Goal: Communication & Community: Answer question/provide support

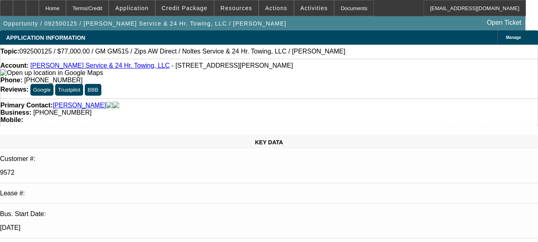
select select "0"
select select "1"
select select "2"
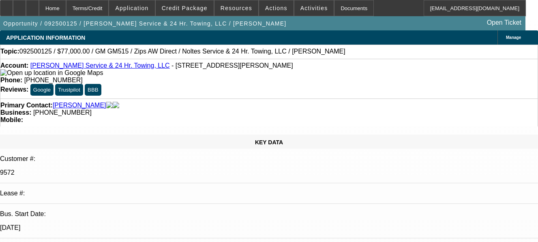
select select "6"
radio input "true"
type textarea "01/02/04/05/06/07/08/"
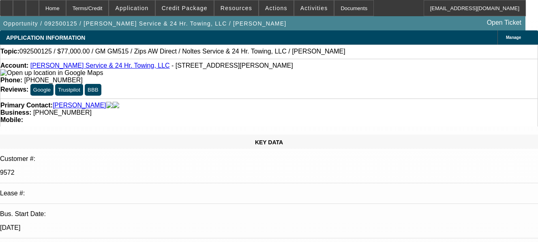
drag, startPoint x: 435, startPoint y: 140, endPoint x: 359, endPoint y: 140, distance: 75.8
drag, startPoint x: 389, startPoint y: 140, endPoint x: 348, endPoint y: 144, distance: 41.1
drag, startPoint x: 391, startPoint y: 139, endPoint x: 352, endPoint y: 142, distance: 38.2
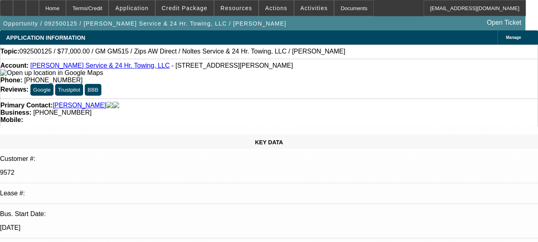
type textarea "N"
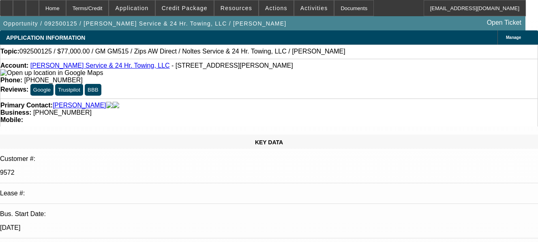
drag, startPoint x: 426, startPoint y: 141, endPoint x: 448, endPoint y: 152, distance: 24.5
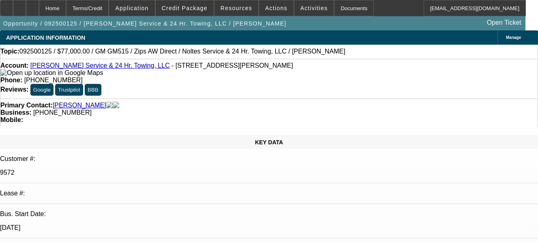
type textarea "NO PAYMENT HISTORY AVAILABLE ON SOLD DEALS /REST ON ALL SERVICE DEALS PAYMENT H…"
radio input "true"
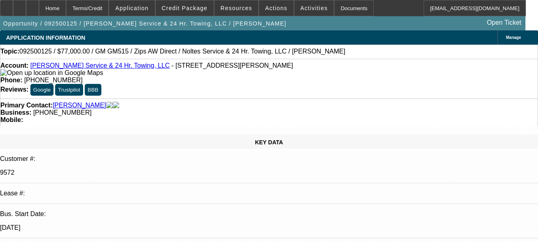
radio input "true"
drag, startPoint x: 377, startPoint y: 149, endPoint x: 396, endPoint y: 156, distance: 20.1
drag, startPoint x: 401, startPoint y: 150, endPoint x: 376, endPoint y: 146, distance: 25.4
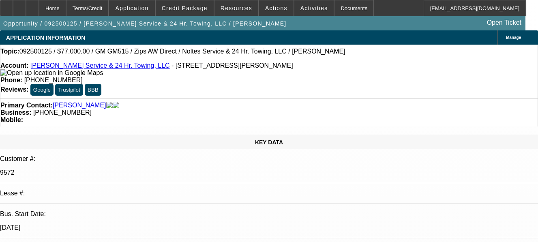
type textarea "NO PAYMENT HISTORY AVAILABLE ON SOLD DEALS"
radio input "true"
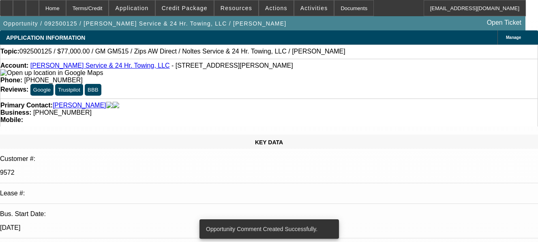
radio input "true"
paste textarea "/REST ON ALL SERVICE DEALS PAYMENT HISTORY IS GOOD SO FAR, NO COLLECTIONS EFFOR…"
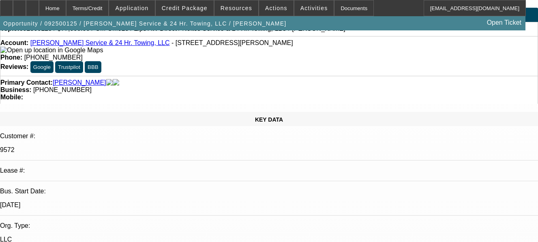
scroll to position [41, 0]
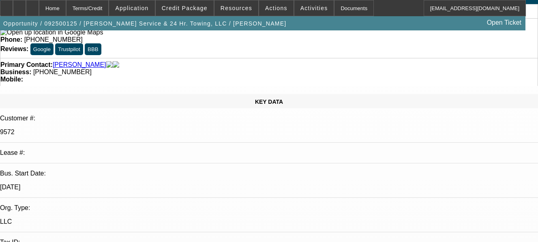
drag, startPoint x: 378, startPoint y: 150, endPoint x: 412, endPoint y: 160, distance: 35.6
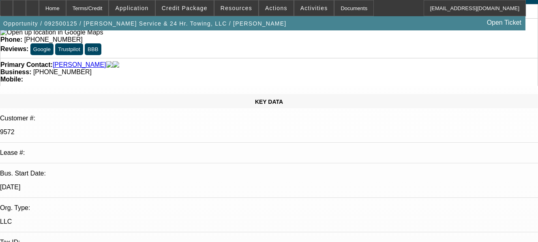
type textarea "REST ON ALL SERVICE DEALS GOOD CUSTOMER, WITH GOOD PAYMENT HISTORY IS GOOD SO F…"
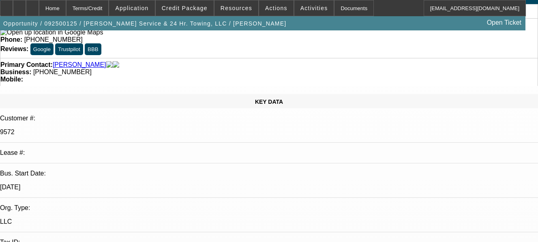
radio input "false"
radio input "true"
